Goal: Transaction & Acquisition: Book appointment/travel/reservation

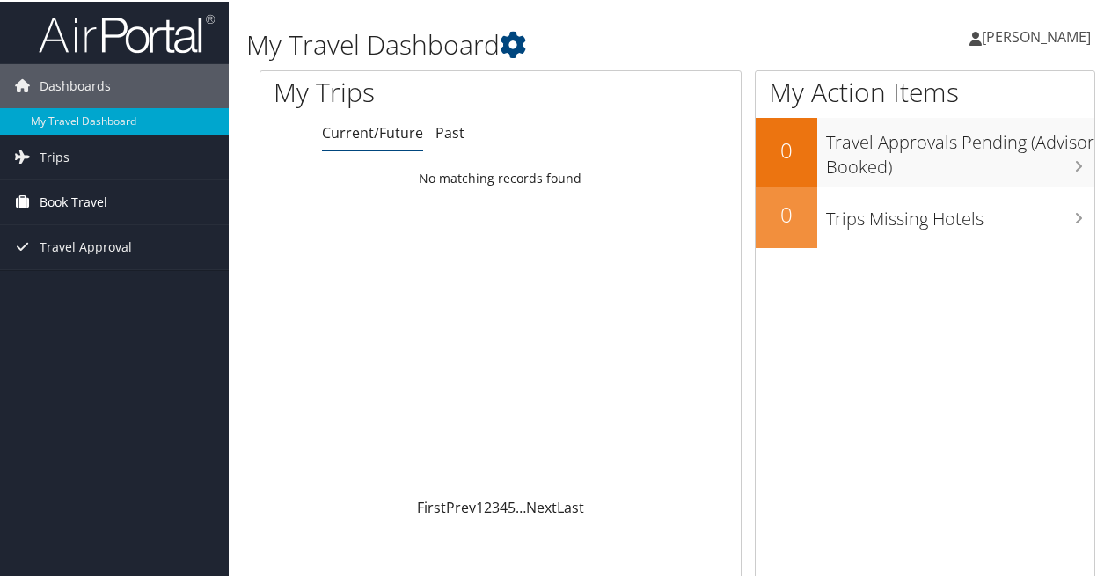
click at [83, 200] on span "Book Travel" at bounding box center [74, 201] width 68 height 44
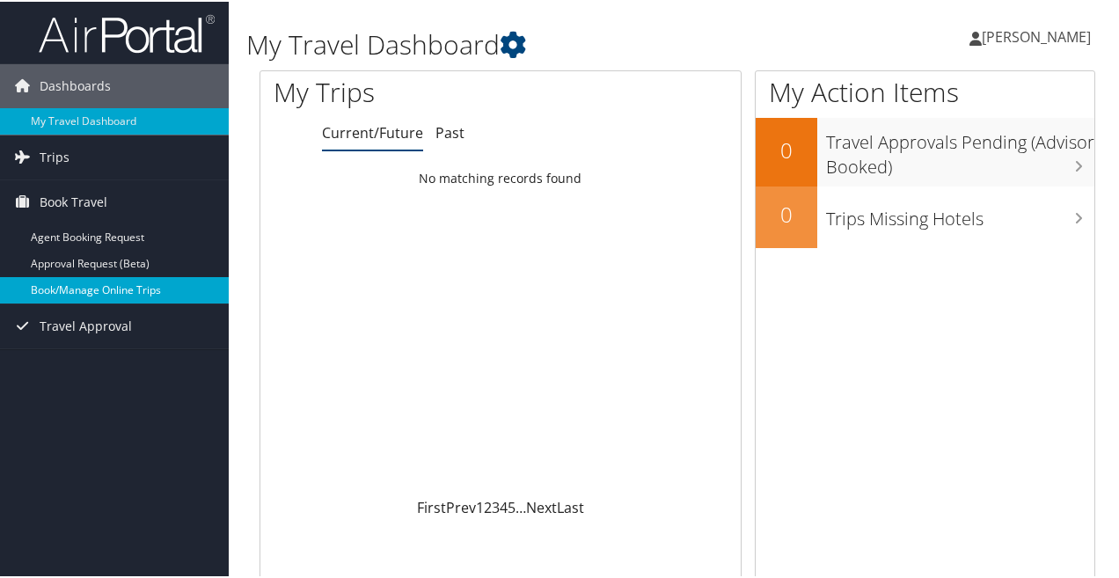
click at [84, 278] on link "Book/Manage Online Trips" at bounding box center [114, 288] width 229 height 26
